Goal: Task Accomplishment & Management: Use online tool/utility

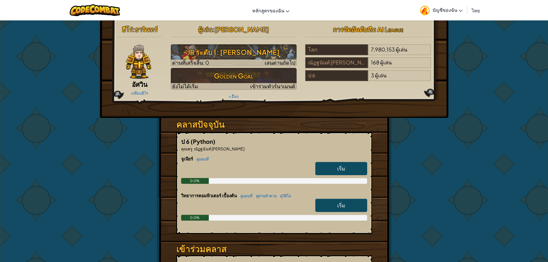
click at [346, 164] on link "เริ่ม" at bounding box center [341, 168] width 52 height 13
click at [340, 163] on link "เริ่ม" at bounding box center [341, 168] width 52 height 13
click at [337, 166] on link "เริ่ม" at bounding box center [341, 168] width 52 height 13
click at [337, 167] on link "เริ่ม" at bounding box center [341, 168] width 52 height 13
drag, startPoint x: 337, startPoint y: 167, endPoint x: 342, endPoint y: 168, distance: 5.4
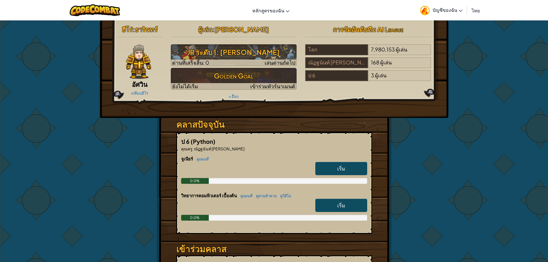
click at [339, 167] on link "เริ่ม" at bounding box center [341, 168] width 52 height 13
click at [342, 169] on span "เริ่ม" at bounding box center [341, 168] width 8 height 7
drag, startPoint x: 342, startPoint y: 169, endPoint x: 344, endPoint y: 172, distance: 3.7
click at [344, 171] on span "เริ่ม" at bounding box center [341, 168] width 8 height 7
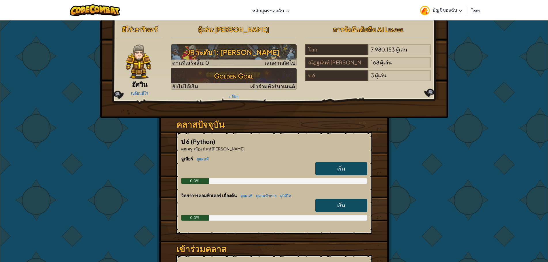
click at [345, 172] on link "เริ่ม" at bounding box center [341, 168] width 52 height 13
click at [346, 173] on link "เริ่ม" at bounding box center [341, 168] width 52 height 13
click at [346, 175] on link "เริ่ม" at bounding box center [341, 168] width 52 height 13
click at [346, 178] on div "[PERSON_NAME]เนียร์ ดูแผนที่ เริ่ม 0.0%" at bounding box center [274, 174] width 186 height 37
click at [343, 196] on h6 "วิทยาการคอมพิวเตอร์ เบื้องต้น ดูแผนที่ ดูด่าน[PERSON_NAME]วิดีโอ" at bounding box center [274, 195] width 186 height 6
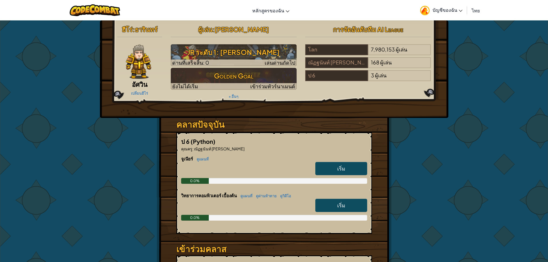
click at [338, 165] on link "เริ่ม" at bounding box center [341, 168] width 52 height 13
click at [338, 166] on link "เริ่ม" at bounding box center [341, 168] width 52 height 13
click at [327, 169] on link "เริ่ม" at bounding box center [341, 168] width 52 height 13
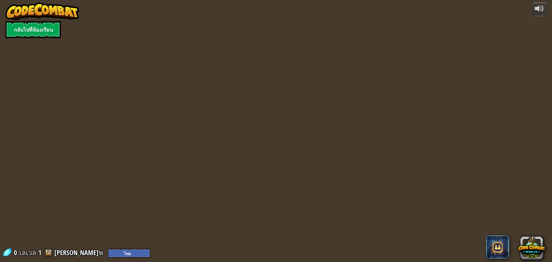
select select "th"
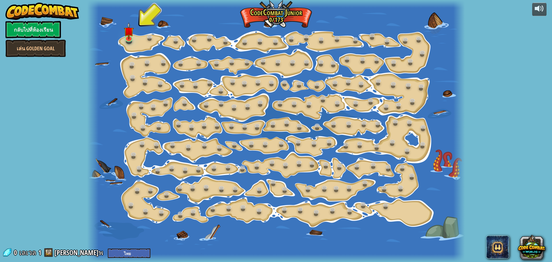
click at [129, 43] on div at bounding box center [129, 41] width 6 height 5
click at [129, 33] on img at bounding box center [129, 27] width 10 height 23
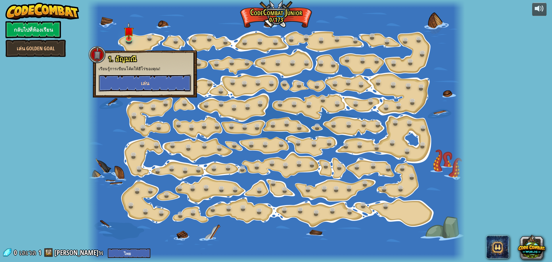
click at [142, 81] on span "เล่น" at bounding box center [145, 83] width 8 height 7
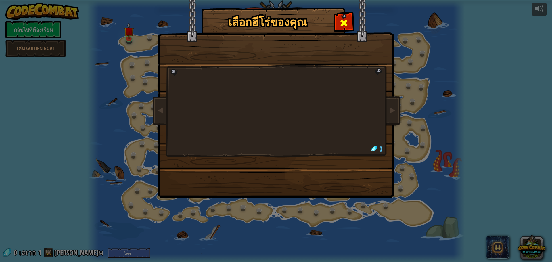
click at [346, 22] on span at bounding box center [344, 22] width 9 height 9
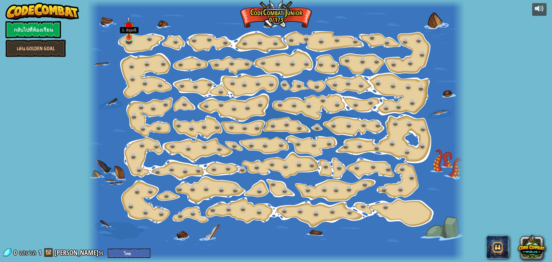
click at [131, 32] on img at bounding box center [129, 27] width 10 height 23
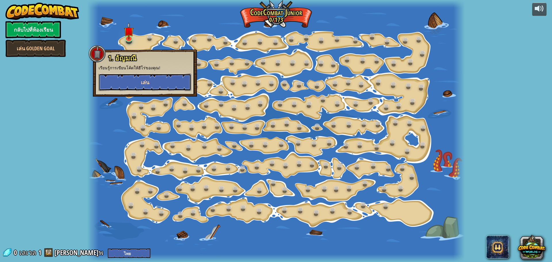
click at [129, 81] on button "เล่น" at bounding box center [145, 82] width 93 height 17
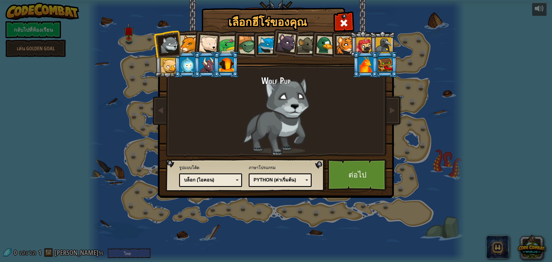
click at [340, 46] on div at bounding box center [346, 45] width 18 height 18
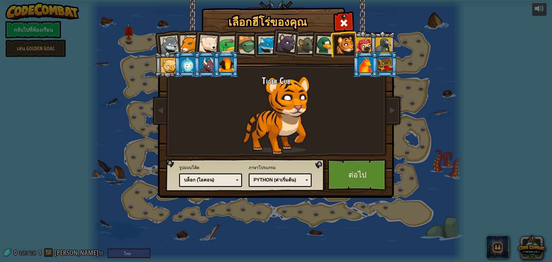
click at [230, 67] on div at bounding box center [226, 65] width 15 height 16
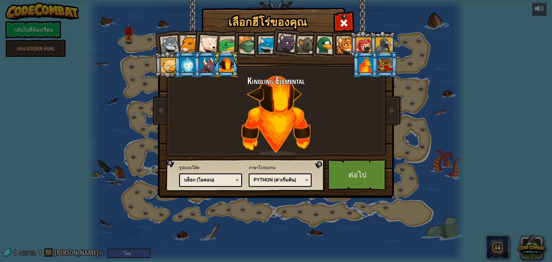
click at [364, 67] on div at bounding box center [366, 65] width 15 height 16
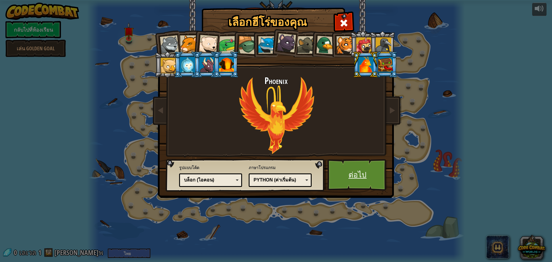
click at [367, 176] on link "ต่อไป" at bounding box center [358, 175] width 60 height 32
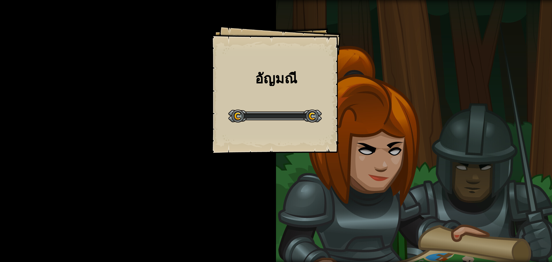
drag, startPoint x: 263, startPoint y: 73, endPoint x: 264, endPoint y: 85, distance: 11.6
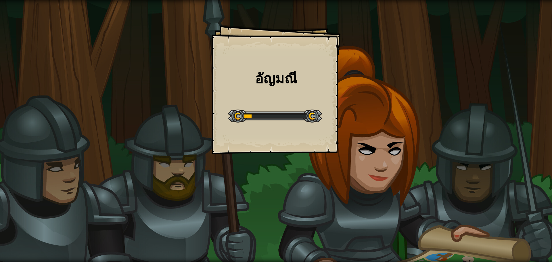
click at [264, 78] on h1 "อัญมณี" at bounding box center [276, 78] width 118 height 15
click at [274, 116] on div at bounding box center [275, 116] width 94 height 13
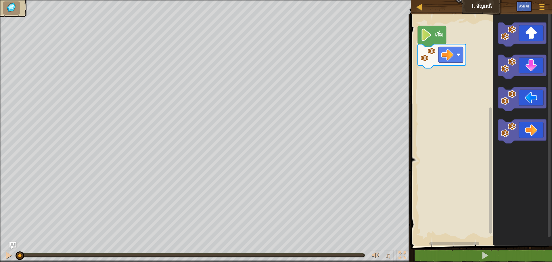
click at [436, 38] on text "เริ่ม" at bounding box center [439, 34] width 9 height 8
click at [453, 81] on div "เริ่ม" at bounding box center [480, 129] width 143 height 234
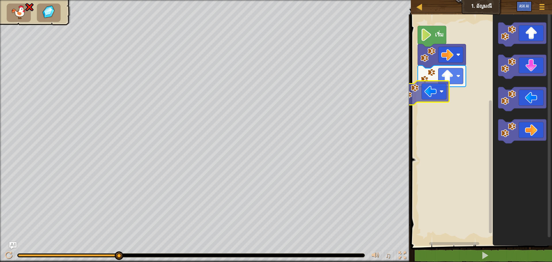
click at [436, 100] on div "เริ่ม" at bounding box center [480, 129] width 143 height 234
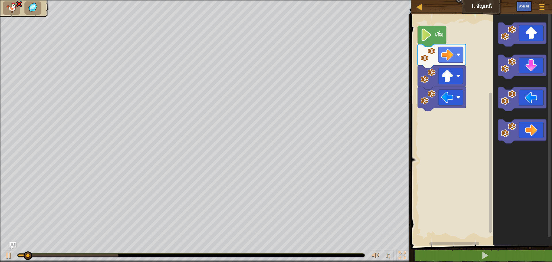
click at [436, 28] on icon "พื้นที่ทำงาน Blockly" at bounding box center [432, 36] width 28 height 21
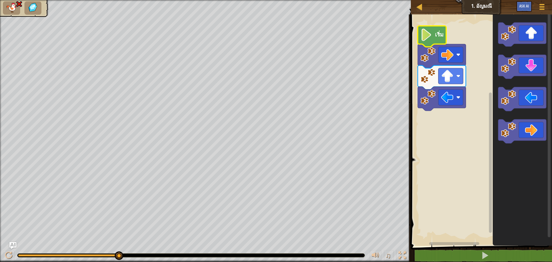
select select "th"
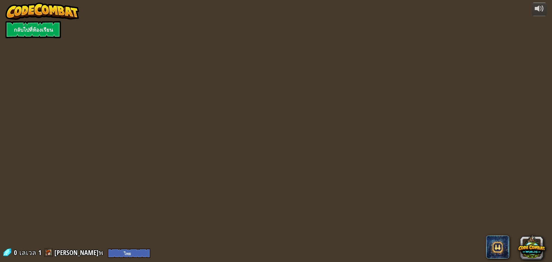
select select "th"
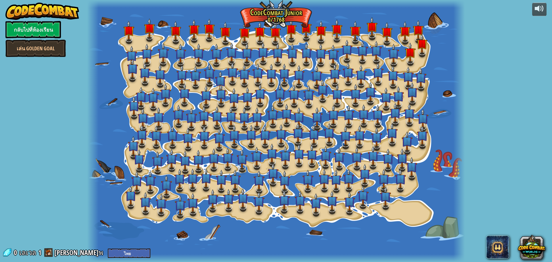
select select "th"
click at [292, 57] on img at bounding box center [292, 48] width 11 height 25
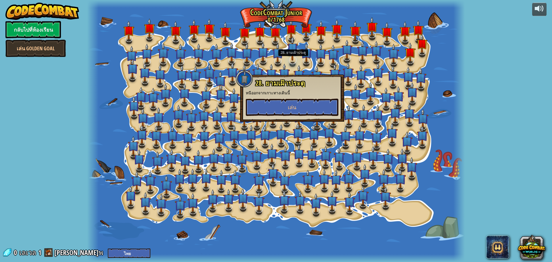
select select "th"
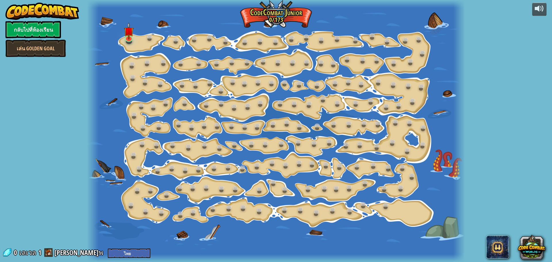
click at [291, 55] on div at bounding box center [276, 131] width 378 height 262
click at [231, 61] on link at bounding box center [233, 62] width 12 height 12
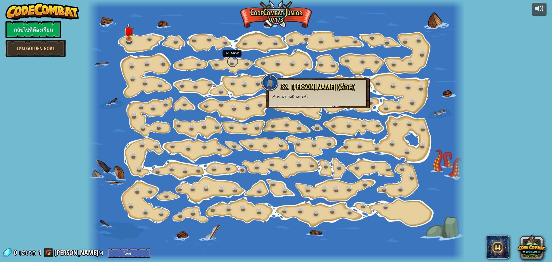
click at [236, 60] on link at bounding box center [233, 62] width 12 height 12
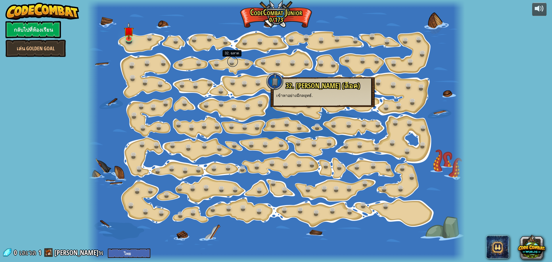
click at [236, 60] on link at bounding box center [233, 62] width 12 height 12
click at [165, 19] on div at bounding box center [276, 131] width 378 height 262
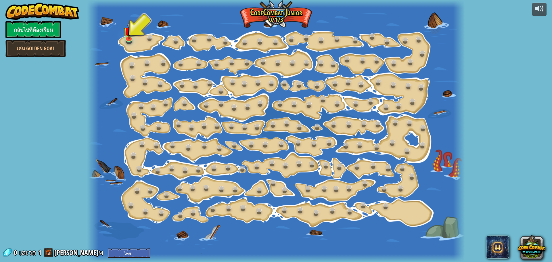
drag, startPoint x: 356, startPoint y: 259, endPoint x: 374, endPoint y: 242, distance: 24.4
click at [374, 242] on div at bounding box center [276, 131] width 378 height 262
click at [128, 32] on img at bounding box center [129, 27] width 10 height 23
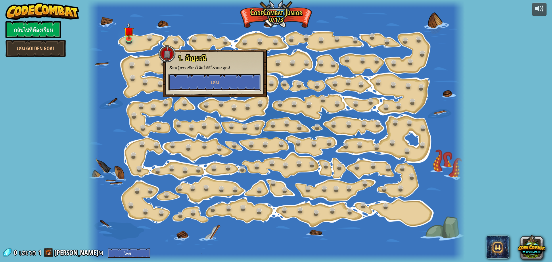
click at [201, 83] on button "เล่น" at bounding box center [215, 82] width 93 height 17
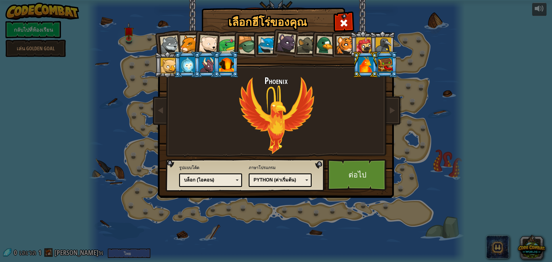
click at [366, 67] on div at bounding box center [366, 65] width 15 height 16
click at [370, 66] on div at bounding box center [366, 65] width 15 height 16
click at [370, 181] on link "ต่อไป" at bounding box center [358, 175] width 60 height 32
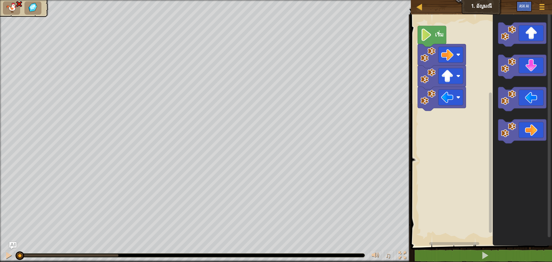
click at [435, 35] on text "เริ่ม" at bounding box center [439, 34] width 9 height 8
click at [428, 35] on image "พื้นที่ทำงาน Blockly" at bounding box center [427, 35] width 12 height 12
click at [437, 117] on div "เริ่ม" at bounding box center [480, 129] width 143 height 234
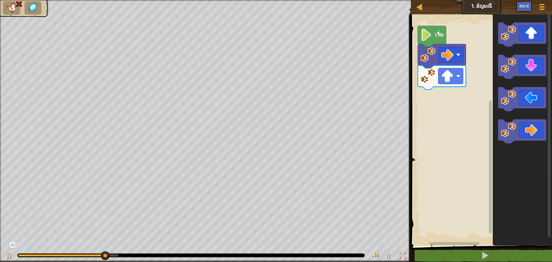
click at [426, 38] on image "พื้นที่ทำงาน Blockly" at bounding box center [427, 35] width 12 height 12
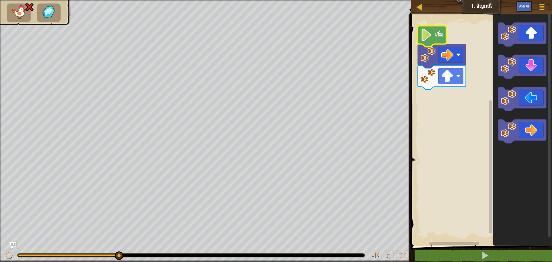
click at [426, 38] on image "พื้นที่ทำงาน Blockly" at bounding box center [427, 35] width 12 height 12
click at [427, 35] on image "พื้นที่ทำงาน Blockly" at bounding box center [427, 35] width 12 height 12
click at [518, 79] on div "เริ่ม" at bounding box center [480, 129] width 143 height 234
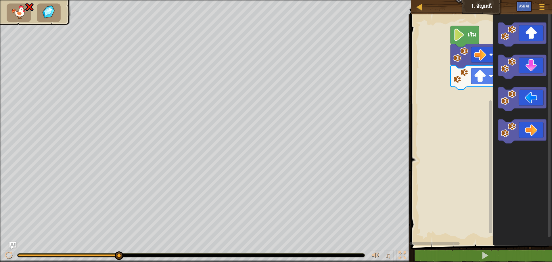
click at [552, 80] on icon "พื้นที่ทำงาน Blockly" at bounding box center [522, 129] width 59 height 234
click at [396, 53] on div "แผนที่ [PERSON_NAME]เนียร์ 1. [PERSON_NAME] เมนูเกม Ask AI 1 הההההההההההההההההה…" at bounding box center [276, 131] width 552 height 262
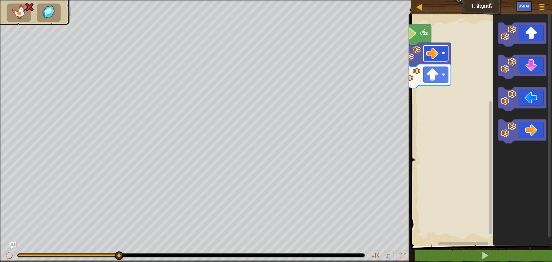
click at [442, 56] on div "แผนที่ [PERSON_NAME]เนียร์ 1. [PERSON_NAME] เมนูเกม Ask AI 1 הההההההההההההההההה…" at bounding box center [276, 131] width 552 height 262
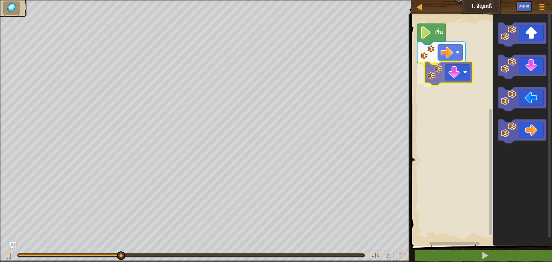
click at [440, 72] on div "เริ่ม" at bounding box center [480, 129] width 143 height 234
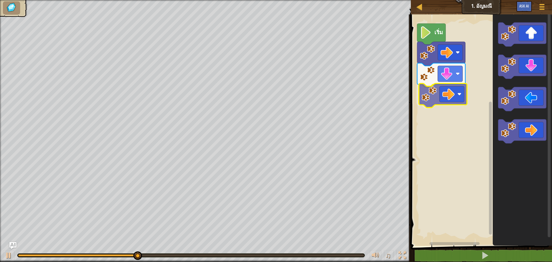
click at [444, 99] on div "เริ่ม" at bounding box center [480, 129] width 143 height 234
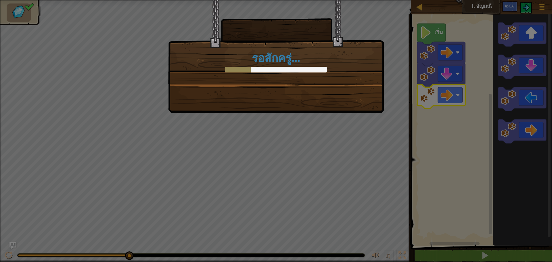
select select "th"
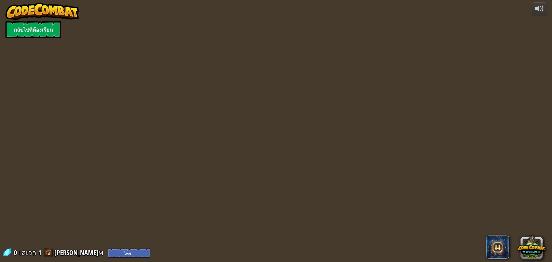
click at [395, 242] on div "powered by กลับไปที่ห้องเรียน 0 [PERSON_NAME] 1 [PERSON_NAME]พ English (US) Eng…" at bounding box center [276, 131] width 552 height 262
select select "th"
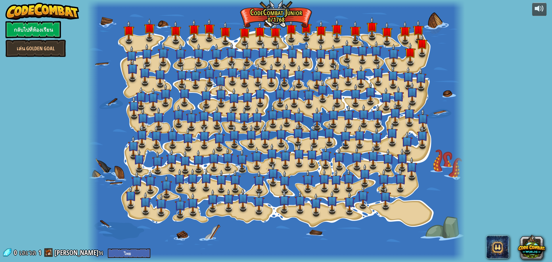
select select "th"
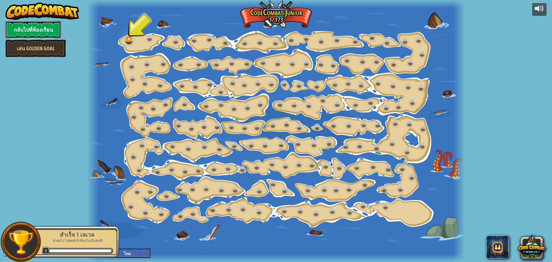
click at [39, 28] on link "กลับไปที่ห้องเรียน" at bounding box center [33, 29] width 56 height 17
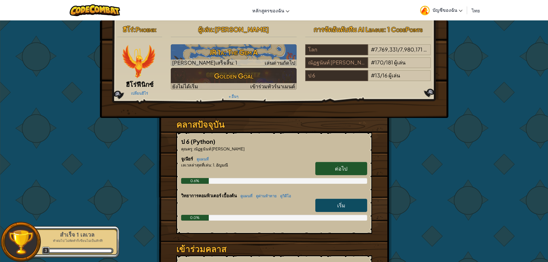
click at [342, 208] on span "เริ่ม" at bounding box center [341, 205] width 8 height 7
select select "th"
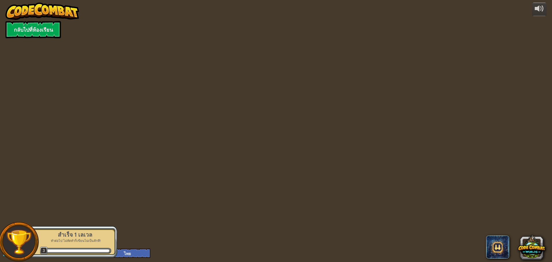
select select "th"
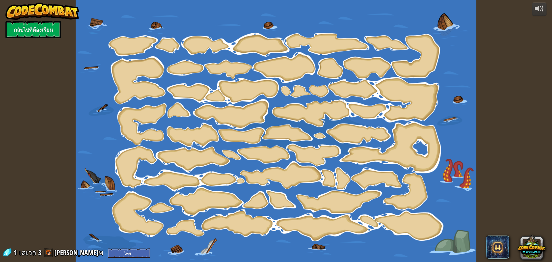
select select "th"
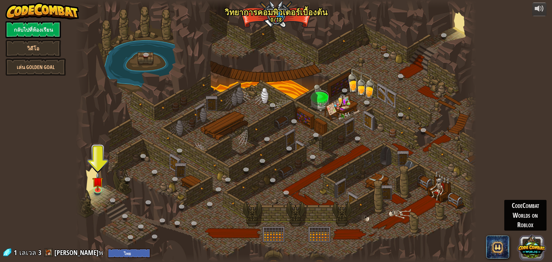
click at [538, 243] on button at bounding box center [532, 247] width 28 height 28
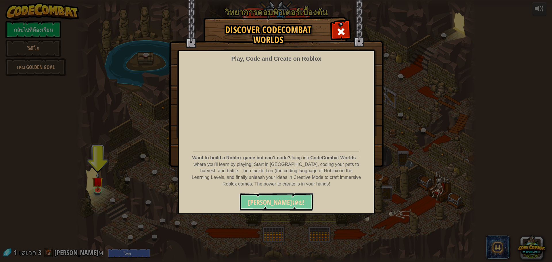
click at [271, 203] on span "[PERSON_NAME]เลย!" at bounding box center [276, 202] width 57 height 9
click at [274, 203] on span "[PERSON_NAME]เลย!" at bounding box center [276, 202] width 57 height 9
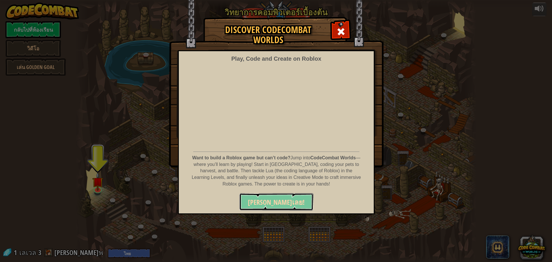
click at [277, 203] on span "[PERSON_NAME]เลย!" at bounding box center [276, 202] width 57 height 9
click at [279, 203] on span "[PERSON_NAME]เลย!" at bounding box center [276, 202] width 57 height 9
click at [278, 203] on span "[PERSON_NAME]เลย!" at bounding box center [276, 202] width 57 height 9
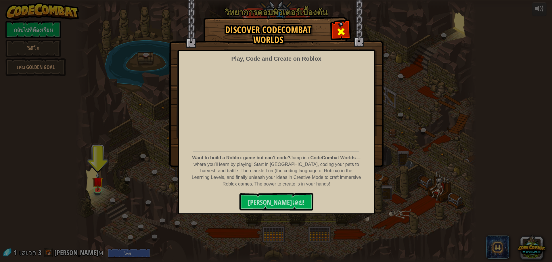
click at [347, 33] on div at bounding box center [341, 31] width 18 height 18
